Goal: Information Seeking & Learning: Learn about a topic

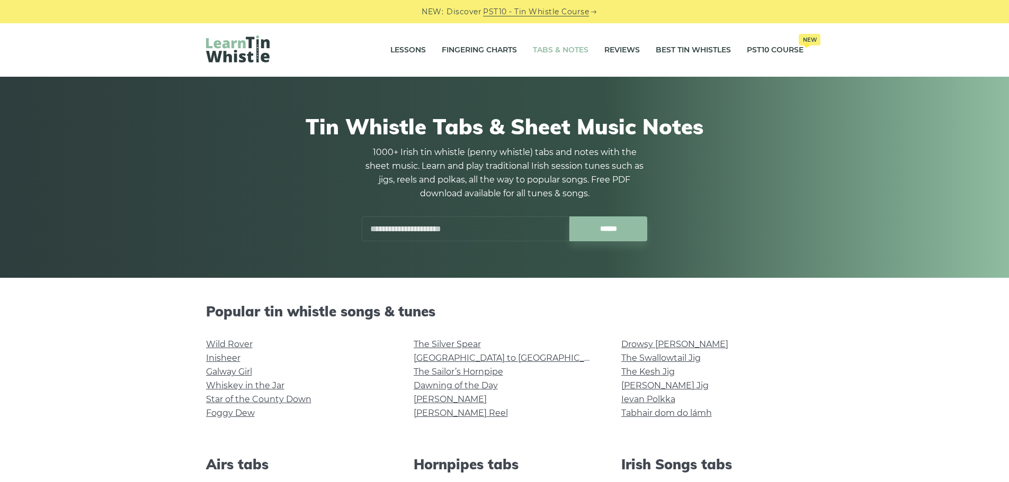
click at [468, 225] on input "text" at bounding box center [466, 229] width 208 height 25
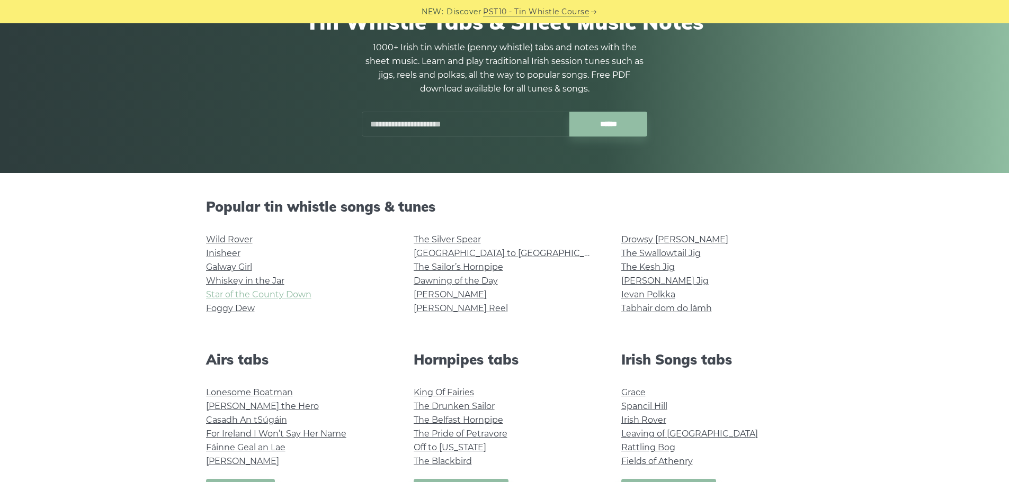
scroll to position [106, 0]
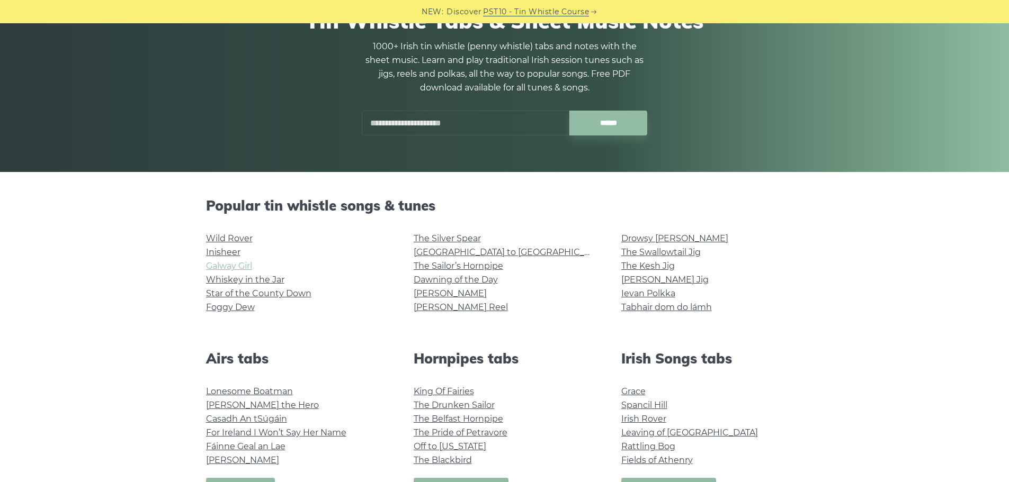
click at [237, 263] on link "Galway Girl" at bounding box center [229, 266] width 46 height 10
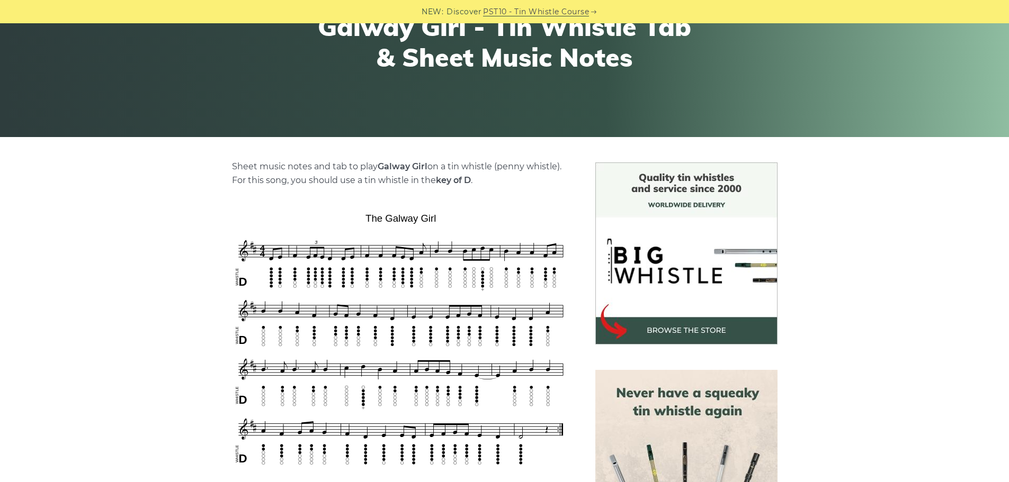
scroll to position [265, 0]
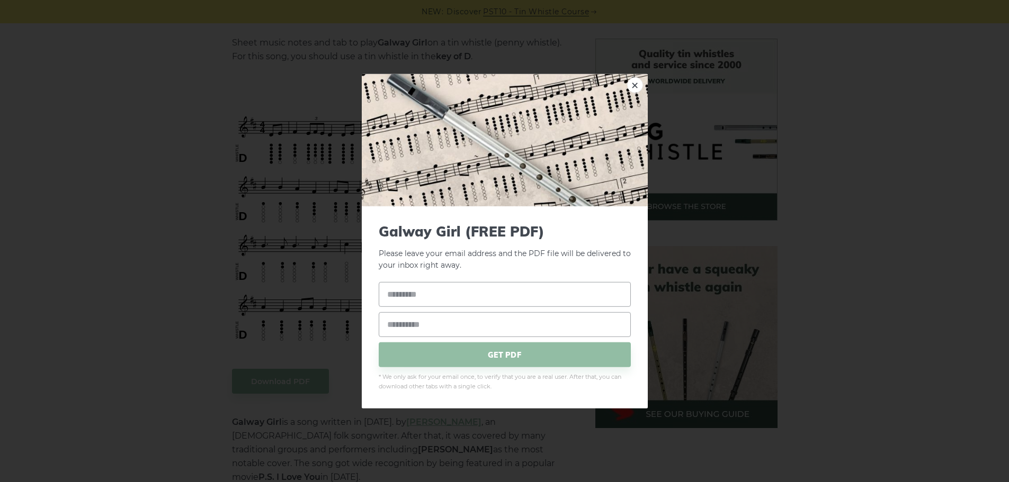
click at [635, 85] on link "×" at bounding box center [635, 85] width 16 height 16
click at [635, 82] on link "×" at bounding box center [635, 85] width 16 height 16
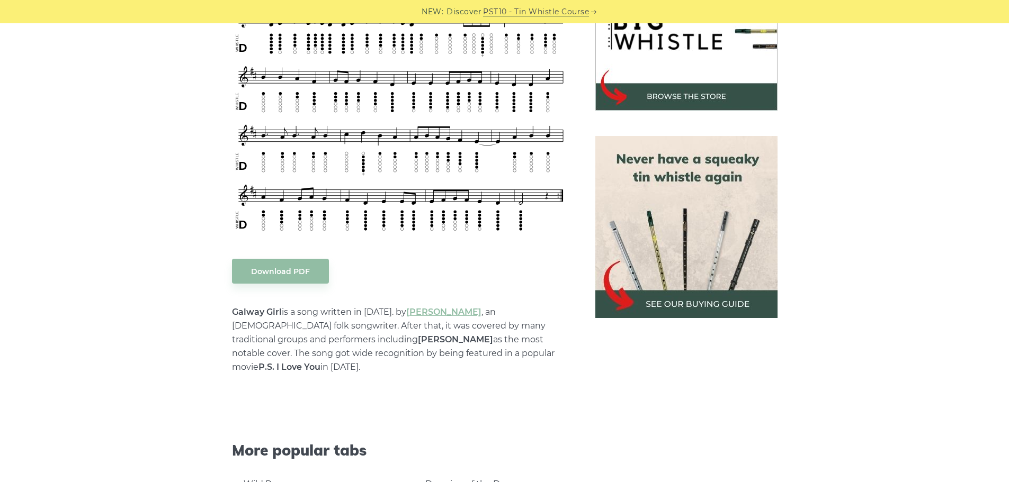
scroll to position [318, 0]
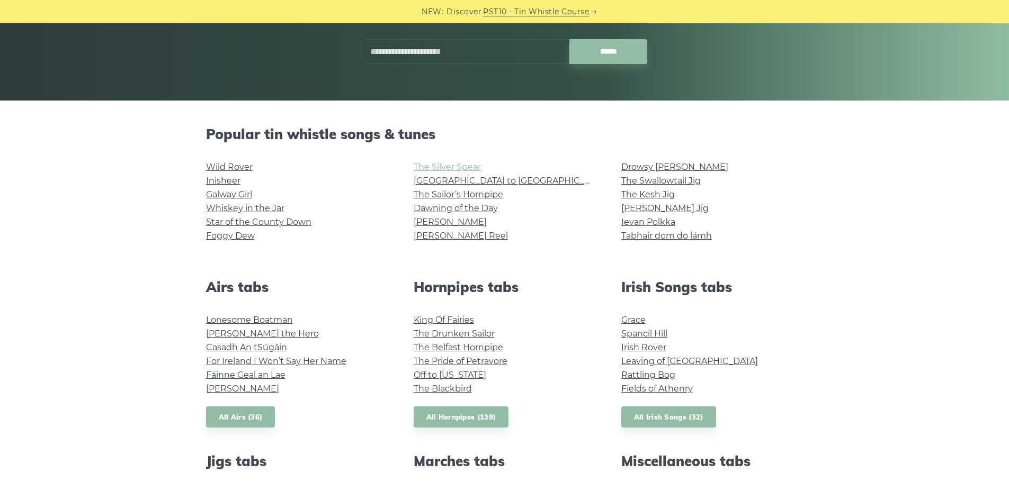
scroll to position [159, 0]
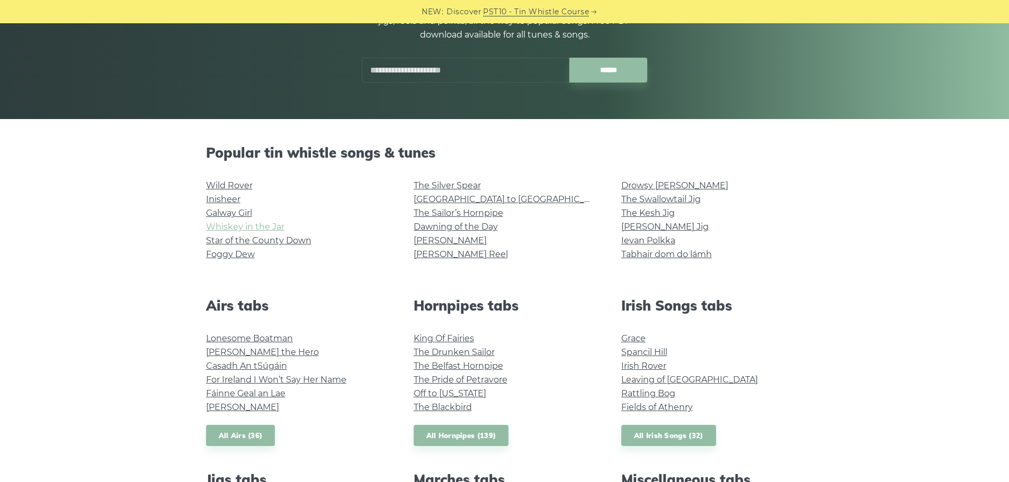
click at [260, 228] on link "Whiskey in the Jar" at bounding box center [245, 227] width 78 height 10
click at [219, 209] on link "Galway Girl" at bounding box center [229, 213] width 46 height 10
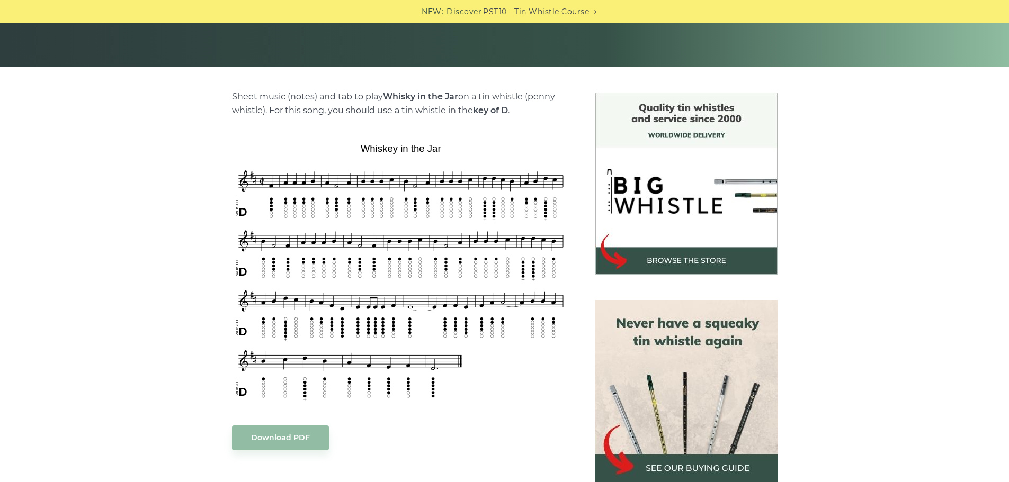
scroll to position [212, 0]
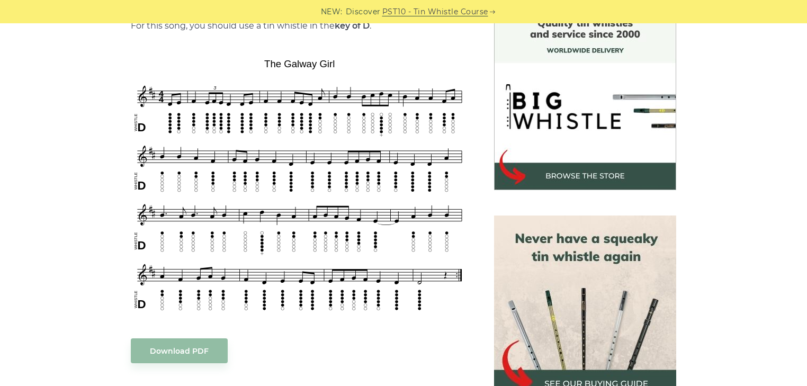
scroll to position [254, 0]
